Goal: Task Accomplishment & Management: Use online tool/utility

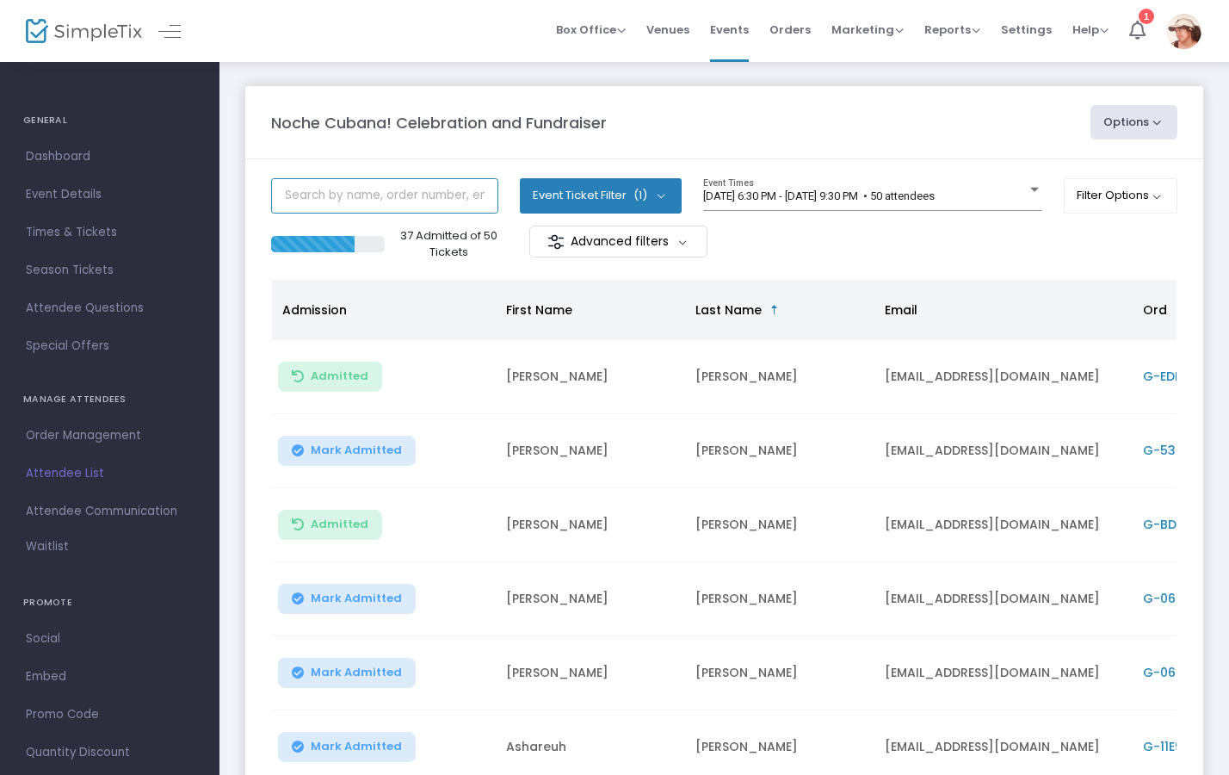
click at [367, 197] on input "text" at bounding box center [384, 195] width 227 height 35
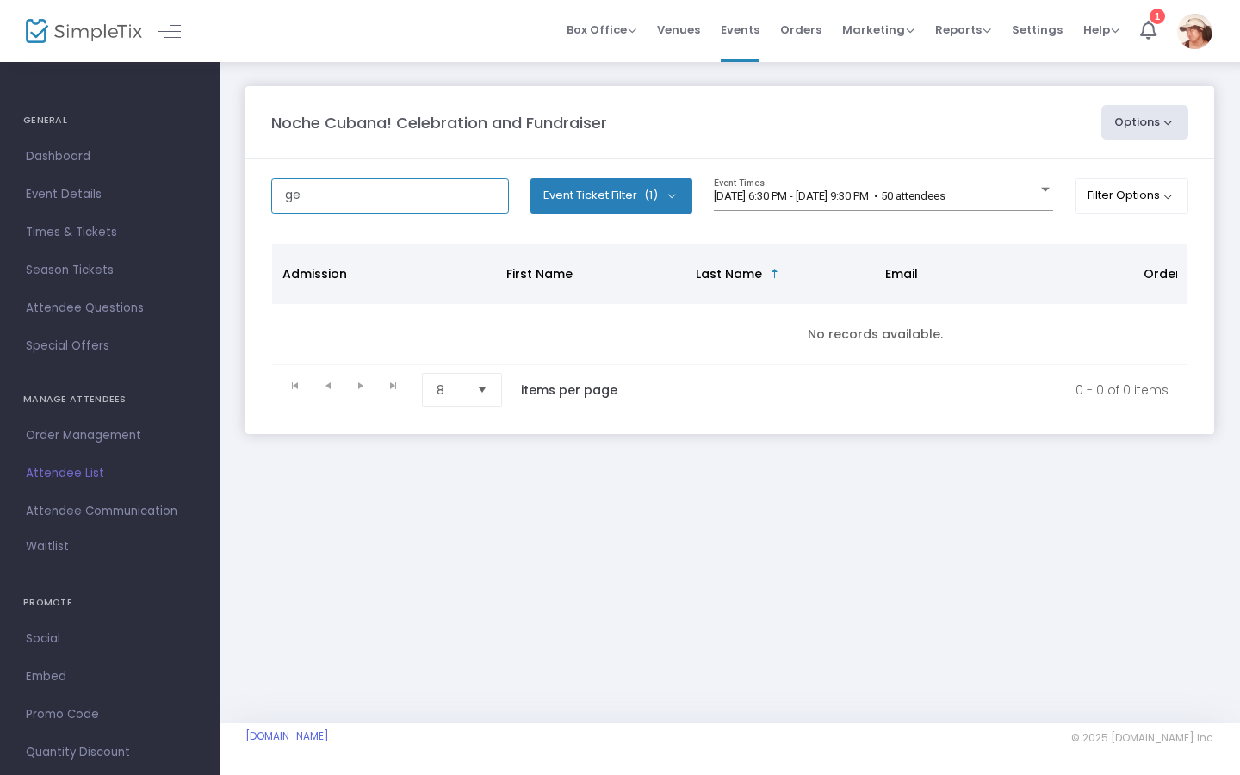
type input "g"
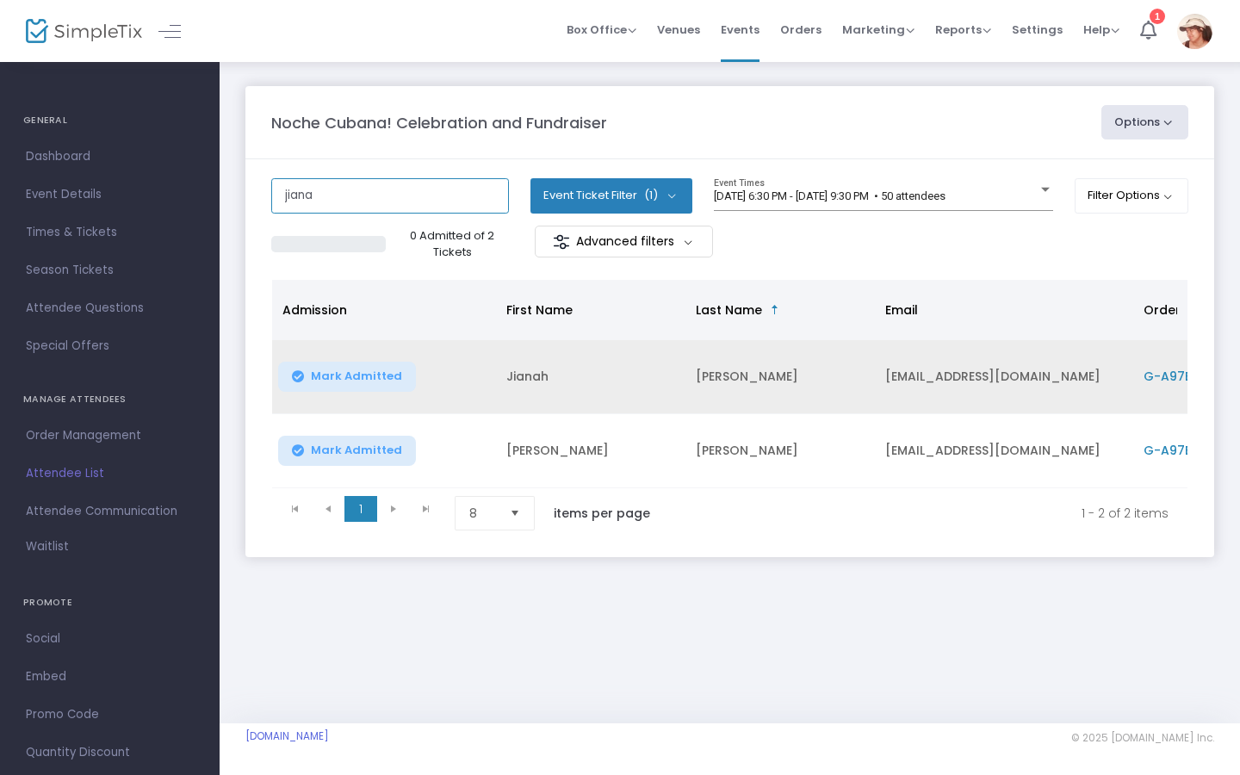
type input "jiana"
click at [312, 374] on span "Mark Admitted" at bounding box center [356, 376] width 91 height 14
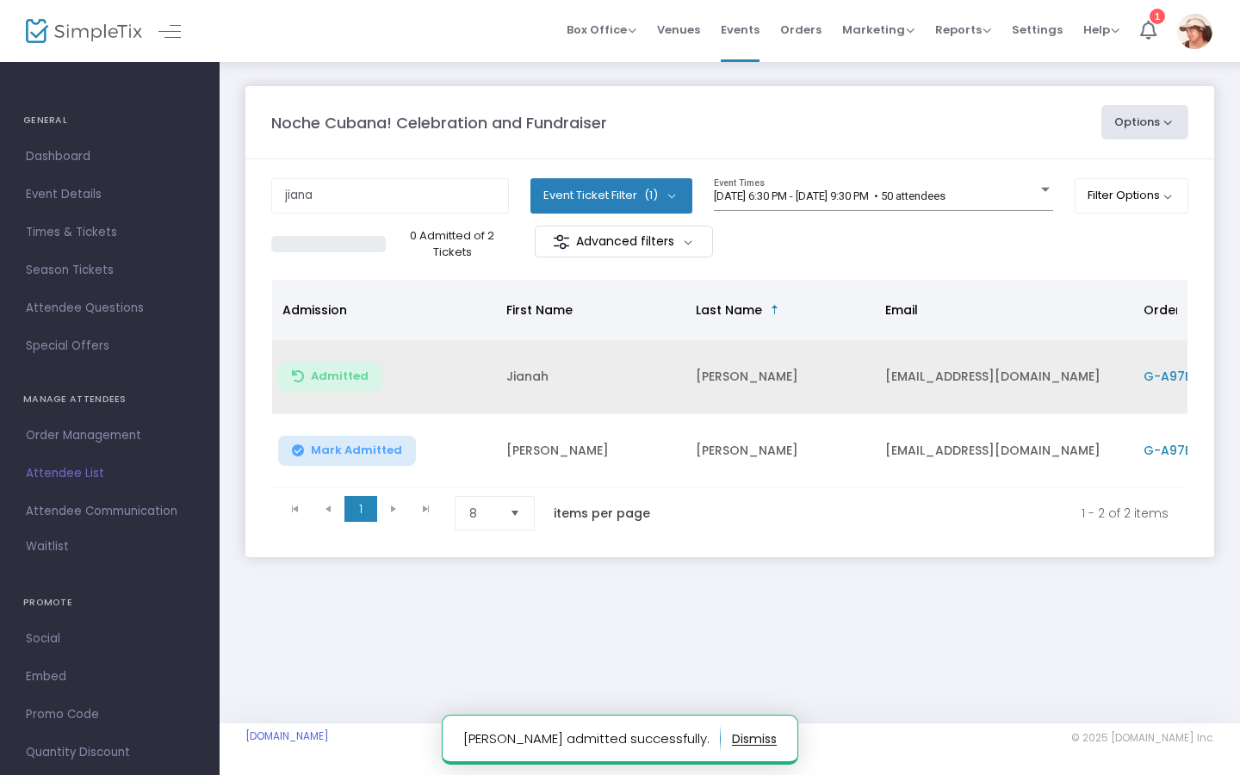
click at [327, 455] on span "Mark Admitted" at bounding box center [356, 450] width 91 height 14
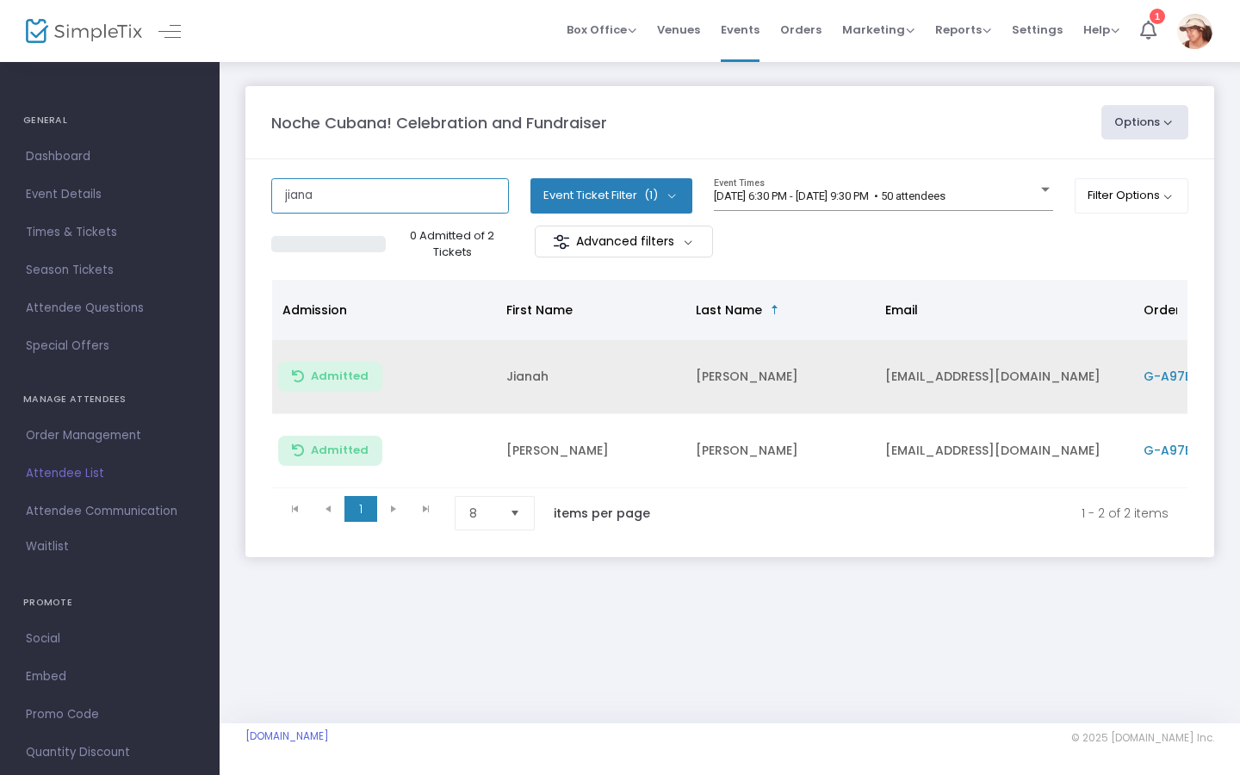
click at [371, 182] on input "jiana" at bounding box center [390, 195] width 238 height 35
